Goal: Obtain resource: Obtain resource

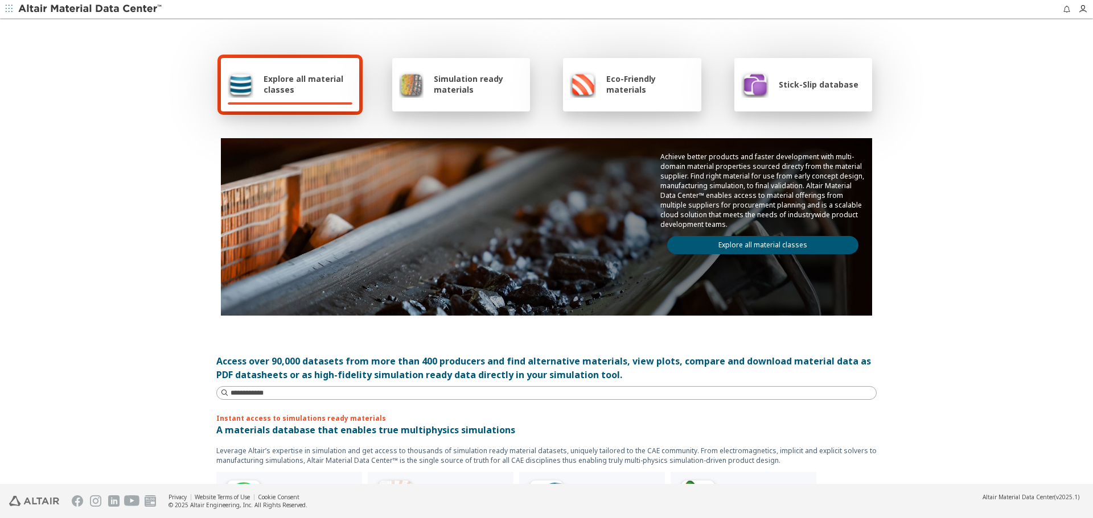
click at [771, 245] on link "Explore all material classes" at bounding box center [762, 245] width 191 height 18
click at [734, 248] on link "Explore all material classes" at bounding box center [762, 245] width 191 height 18
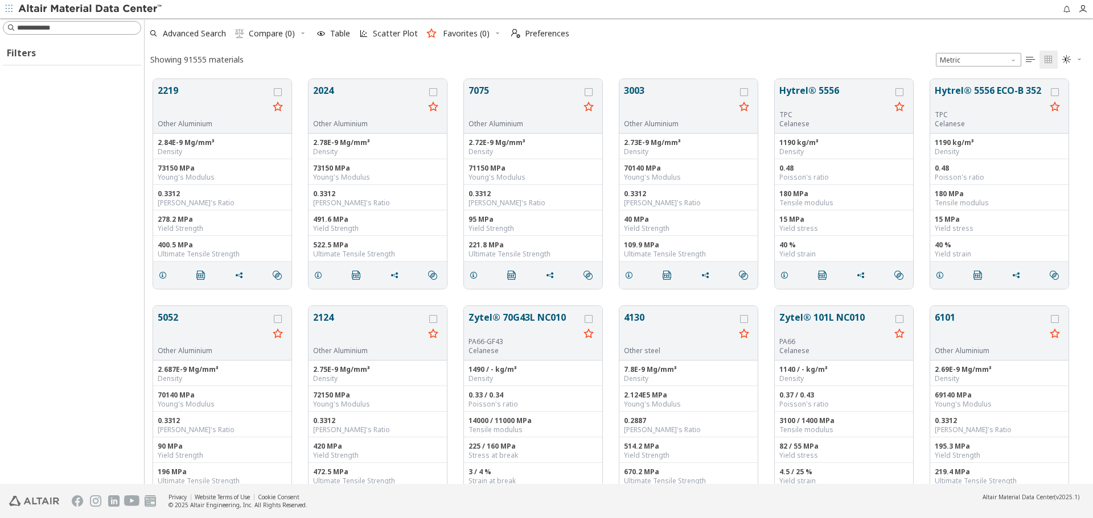
scroll to position [405, 940]
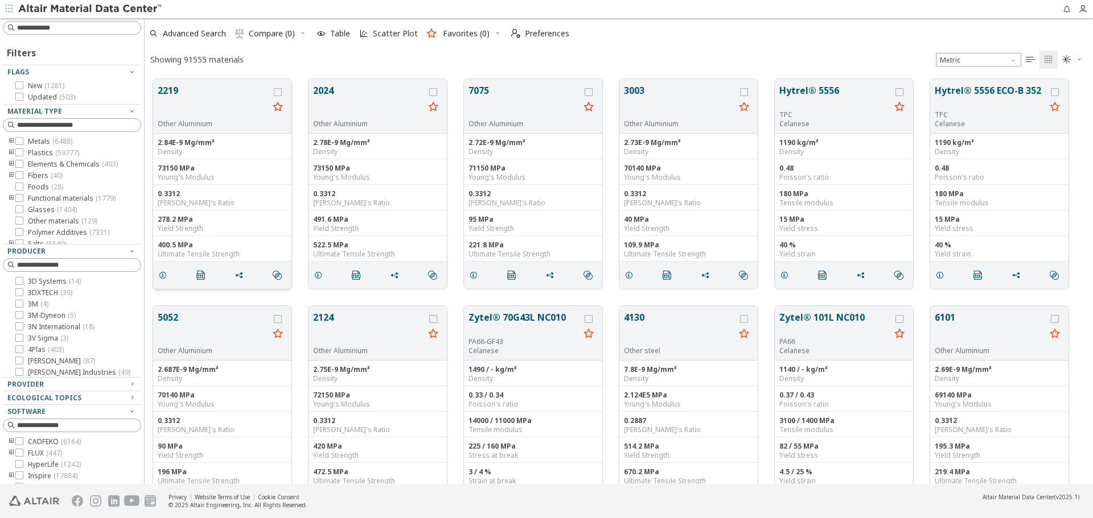
click at [183, 92] on button "2219" at bounding box center [213, 102] width 111 height 36
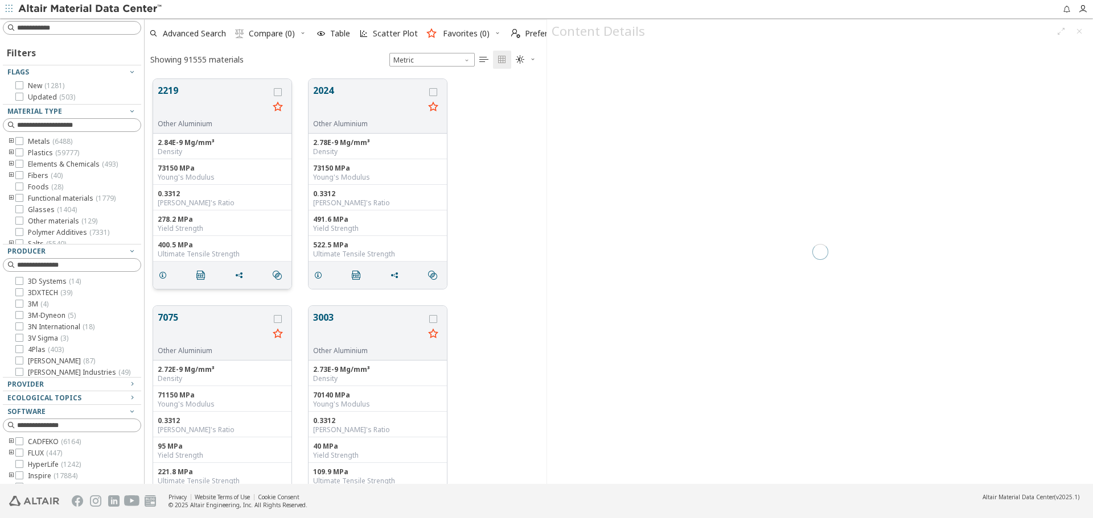
scroll to position [405, 393]
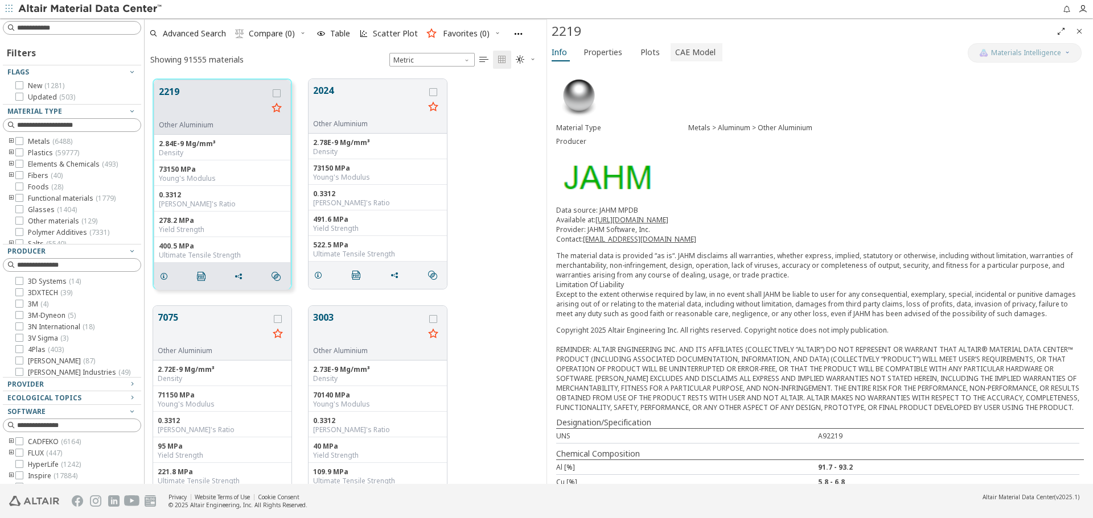
click at [694, 51] on span "CAE Model" at bounding box center [695, 52] width 40 height 18
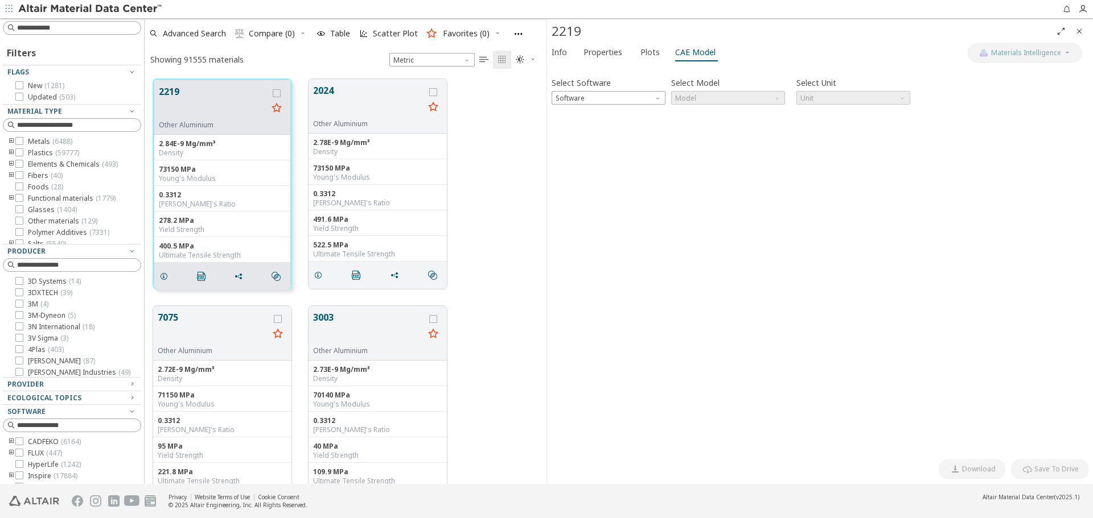
click at [639, 105] on div "Select Software Software Select Model Model Select Unit Unit Invalid data. Plea…" at bounding box center [819, 261] width 537 height 385
click at [641, 98] on span "Software" at bounding box center [608, 98] width 114 height 14
click at [639, 130] on button "OptiStruct" at bounding box center [608, 125] width 114 height 14
click at [697, 102] on span "Model" at bounding box center [728, 98] width 114 height 14
click at [706, 125] on span "MatS1" at bounding box center [727, 126] width 105 height 8
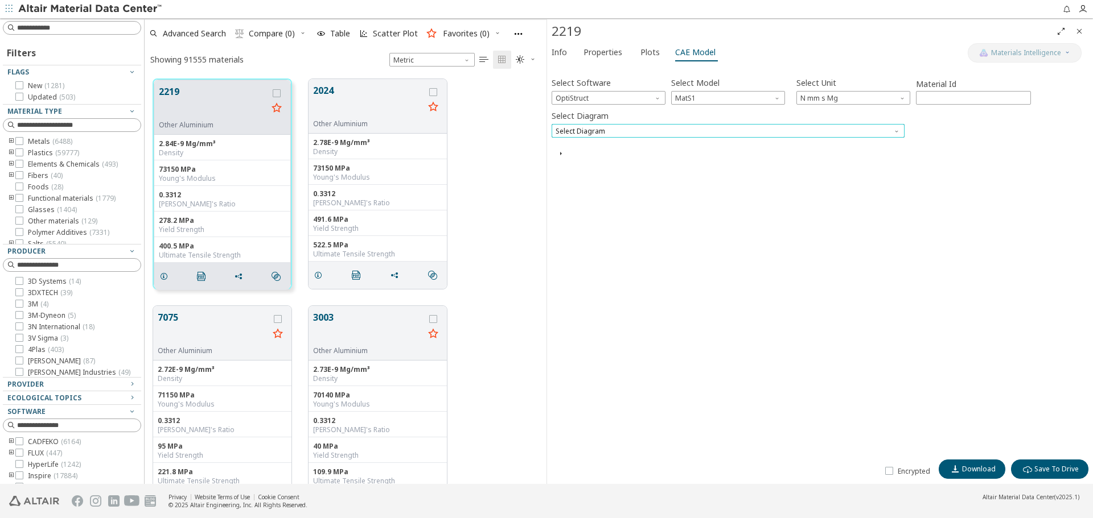
click at [602, 133] on span "Select Diagram" at bounding box center [727, 131] width 353 height 14
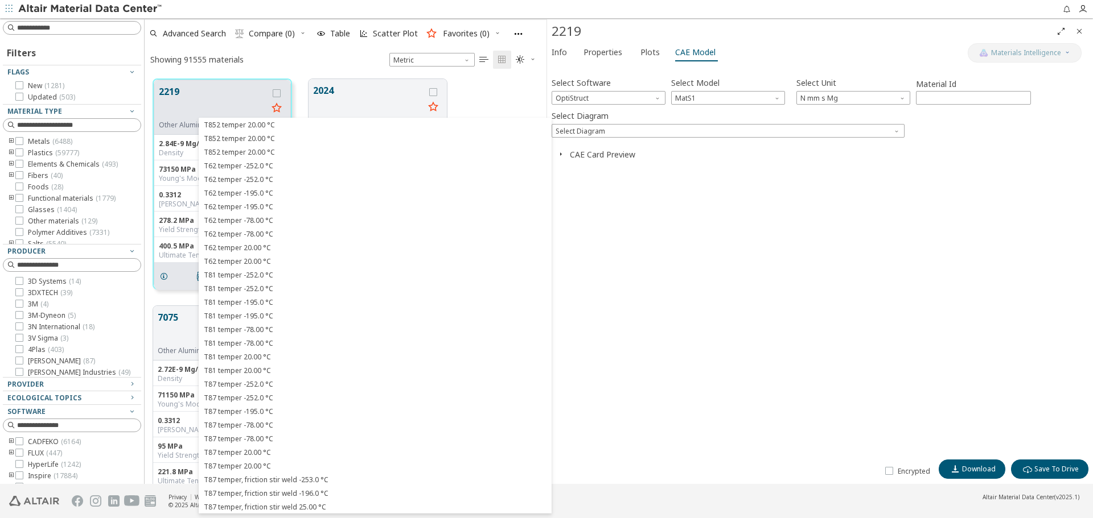
click at [695, 290] on div "Select Software OptiStruct Select Model MatS1 Select Unit N mm s Mg Material Id…" at bounding box center [819, 261] width 537 height 385
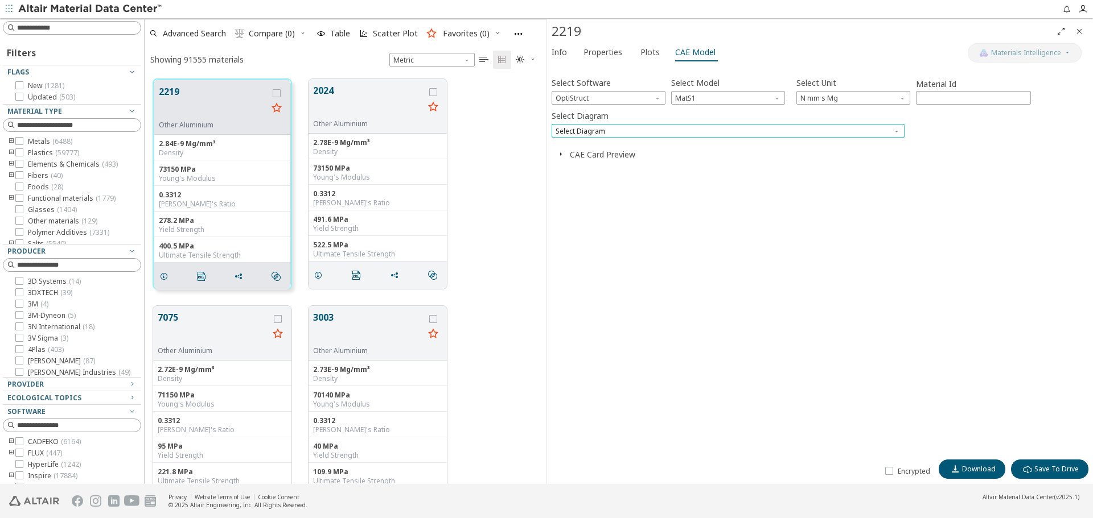
click at [895, 134] on span "Select Diagram" at bounding box center [727, 131] width 353 height 14
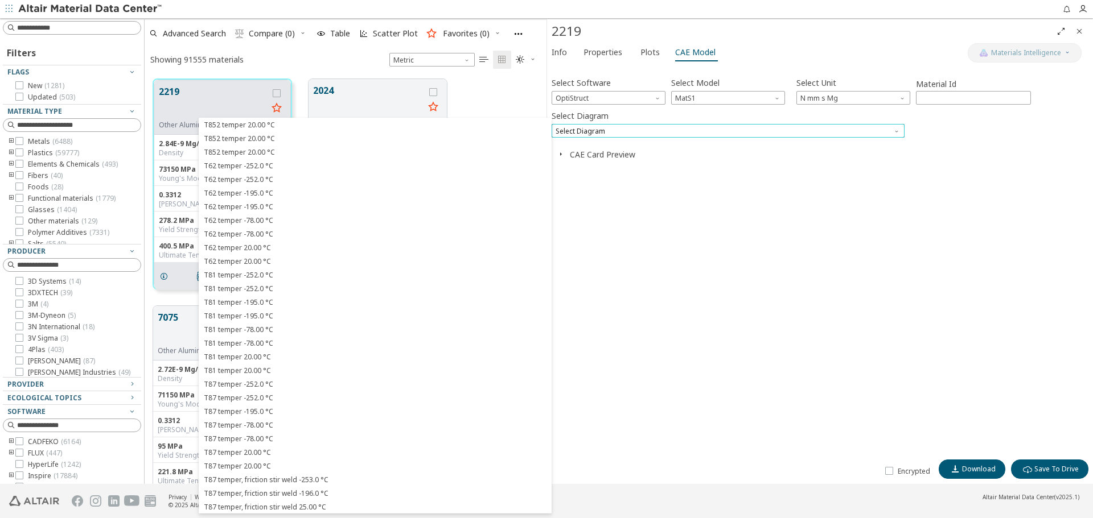
click at [887, 129] on span "Select Diagram" at bounding box center [727, 131] width 353 height 14
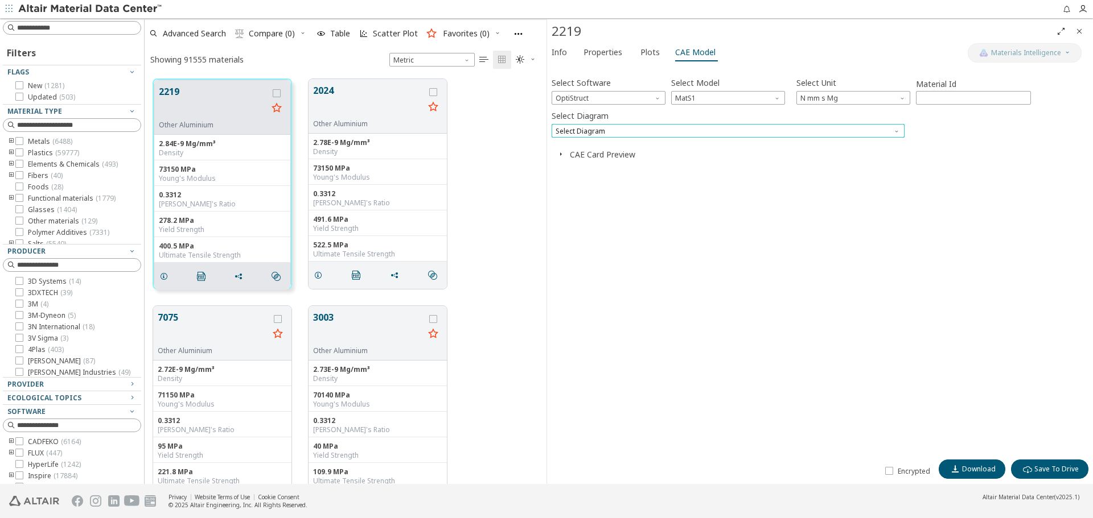
click at [887, 129] on span "Select Diagram" at bounding box center [727, 131] width 353 height 14
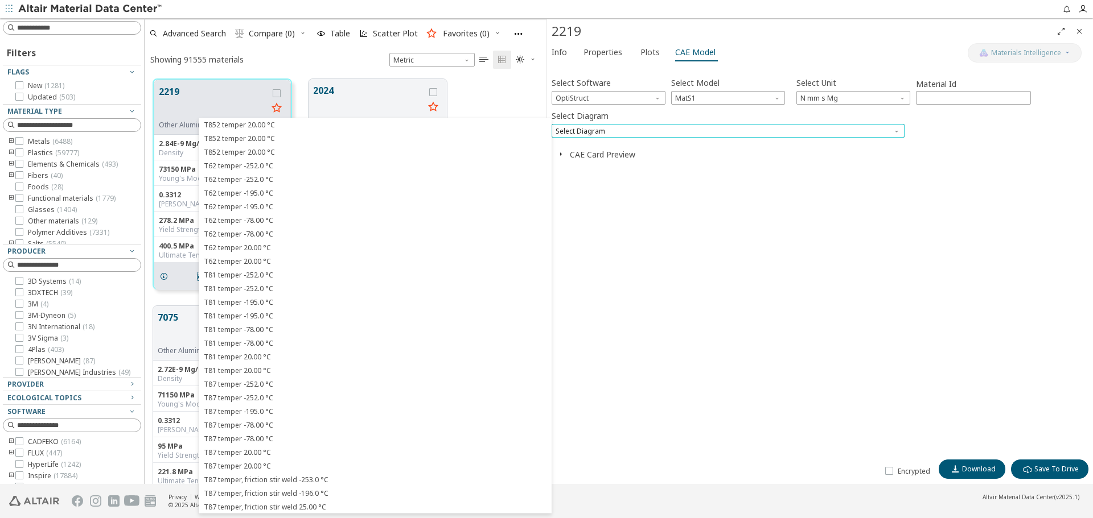
click at [887, 129] on span "Select Diagram" at bounding box center [727, 131] width 353 height 14
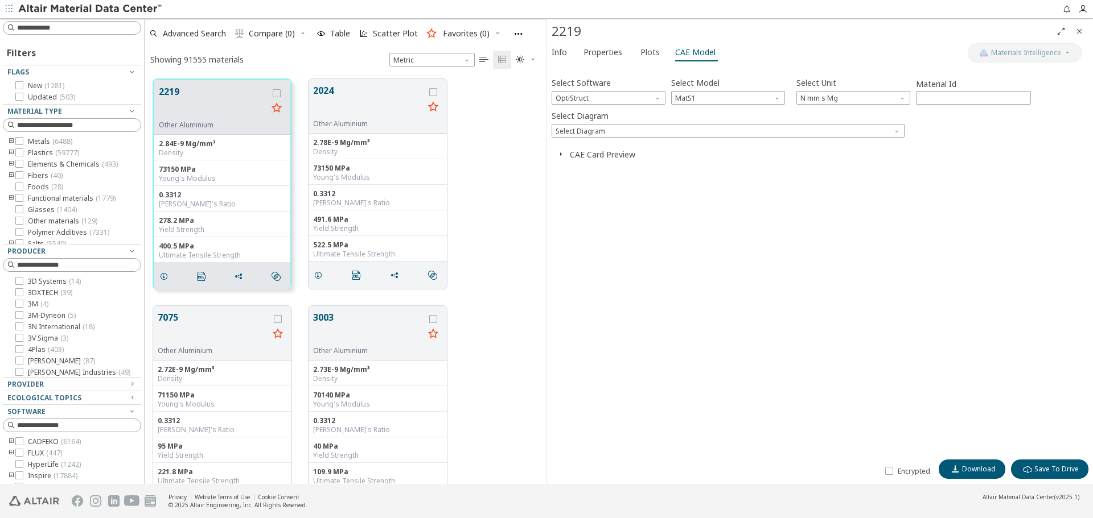
click at [626, 158] on button "CAE Card Preview" at bounding box center [602, 154] width 65 height 11
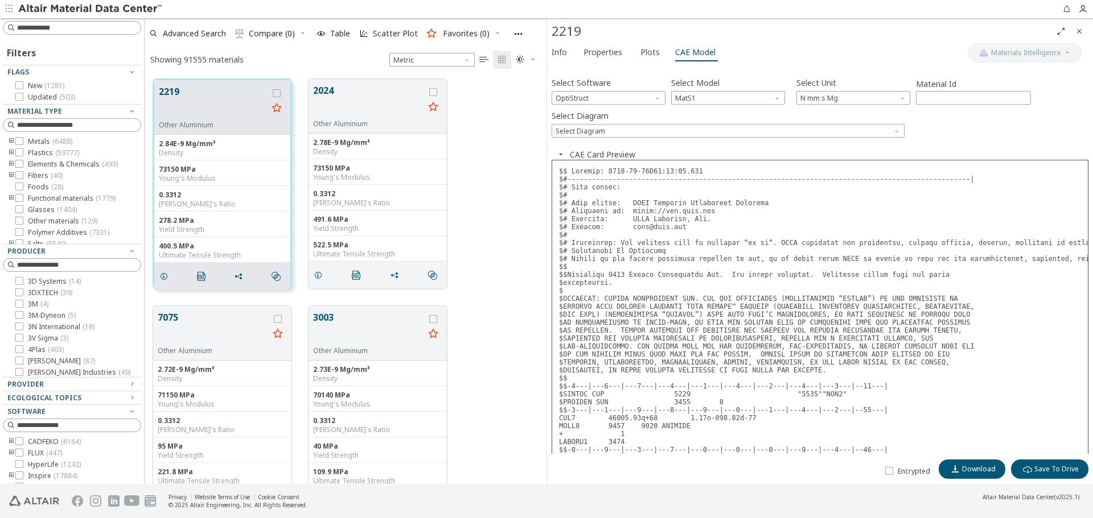
click at [626, 158] on button "CAE Card Preview" at bounding box center [602, 154] width 65 height 11
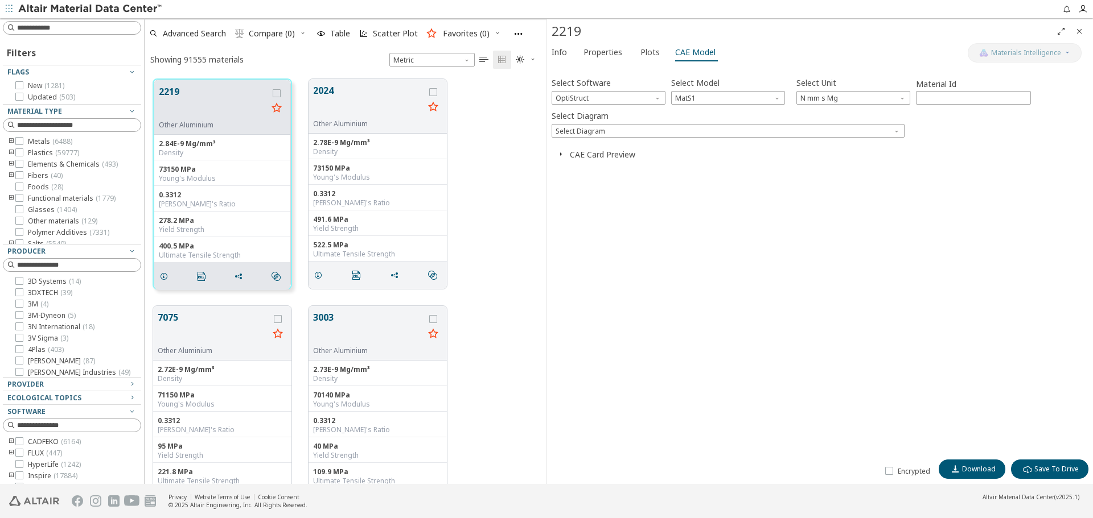
click at [1080, 30] on icon "Close" at bounding box center [1078, 31] width 9 height 9
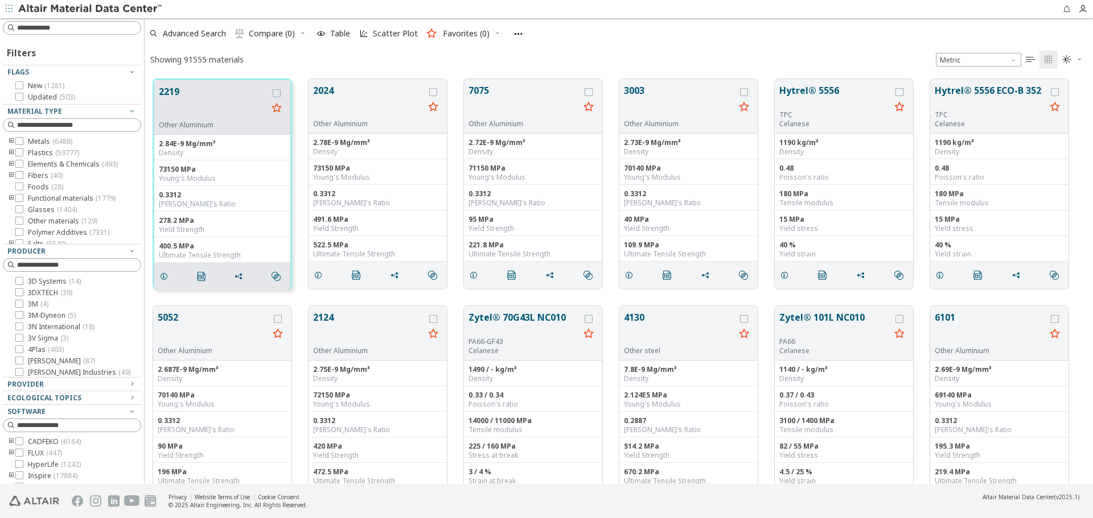
scroll to position [405, 940]
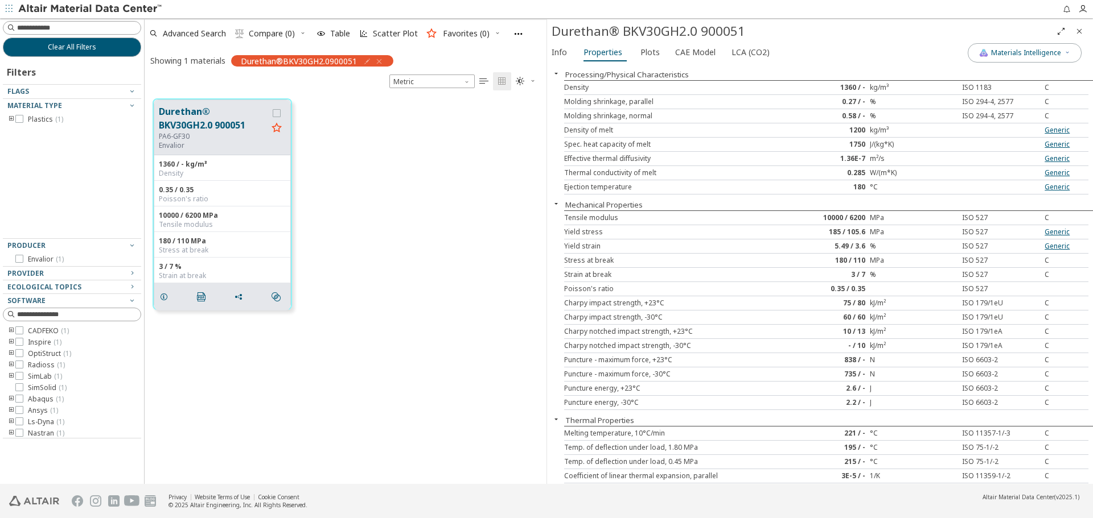
scroll to position [385, 393]
click at [448, 279] on div "Durethan® BKV30GH2.0 900051 PA6-GF30 Envalior 1360 / - kg/m³ Density 0.35 / 0.3…" at bounding box center [346, 204] width 402 height 228
